Goal: Register for event/course

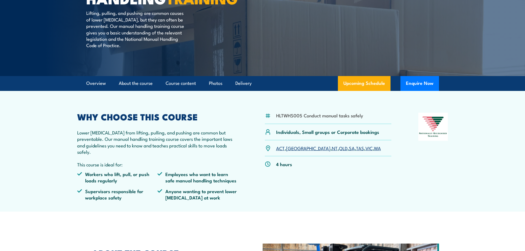
scroll to position [83, 0]
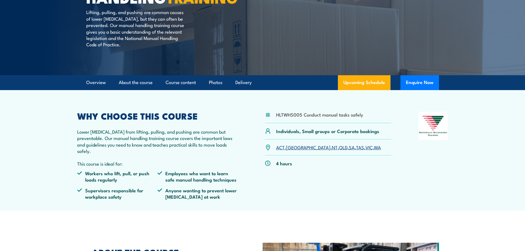
click at [339, 151] on link "QLD" at bounding box center [343, 147] width 9 height 7
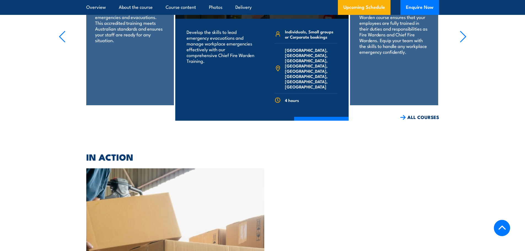
scroll to position [1008, 0]
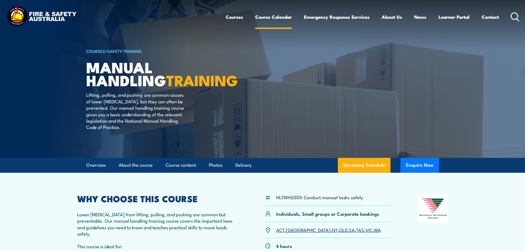
click at [270, 17] on link "Course Calendar" at bounding box center [273, 17] width 37 height 15
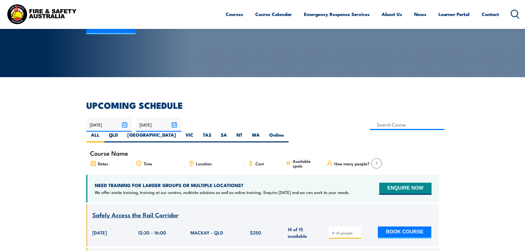
scroll to position [83, 0]
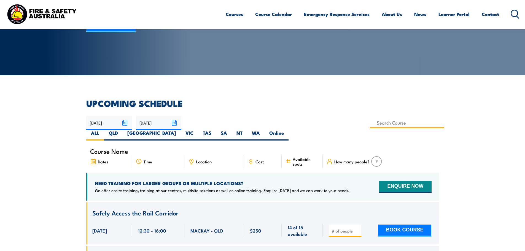
click at [370, 123] on input at bounding box center [407, 123] width 75 height 11
type input "Manual Handling Training"
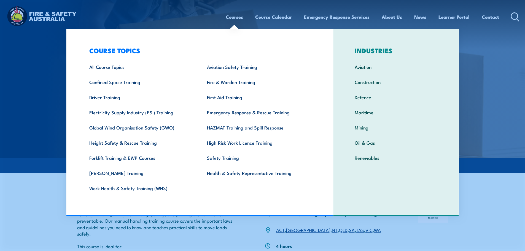
click at [21, 80] on img at bounding box center [262, 79] width 525 height 158
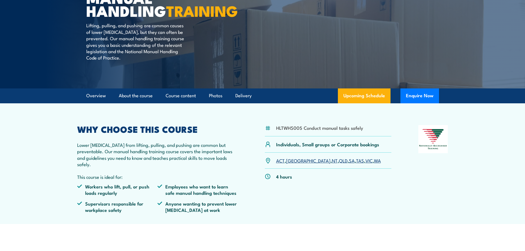
scroll to position [83, 0]
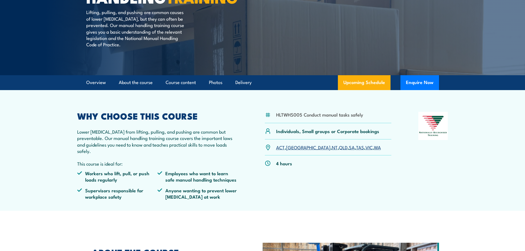
click at [339, 151] on link "QLD" at bounding box center [343, 147] width 9 height 7
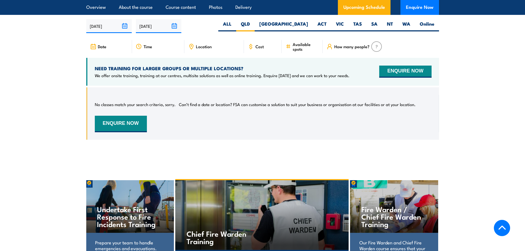
scroll to position [649, 0]
